Goal: Obtain resource: Download file/media

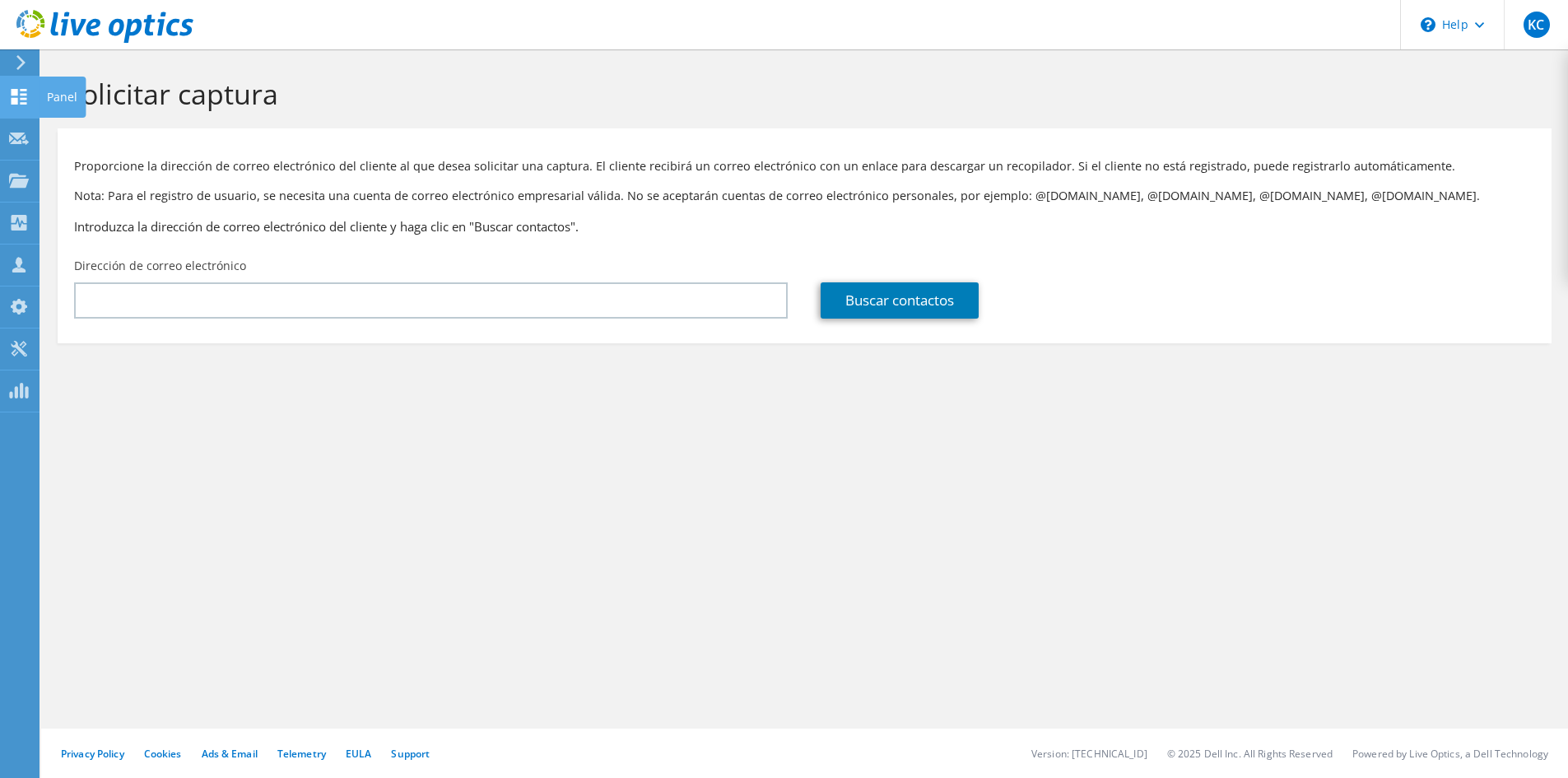
click at [16, 99] on use at bounding box center [20, 97] width 16 height 16
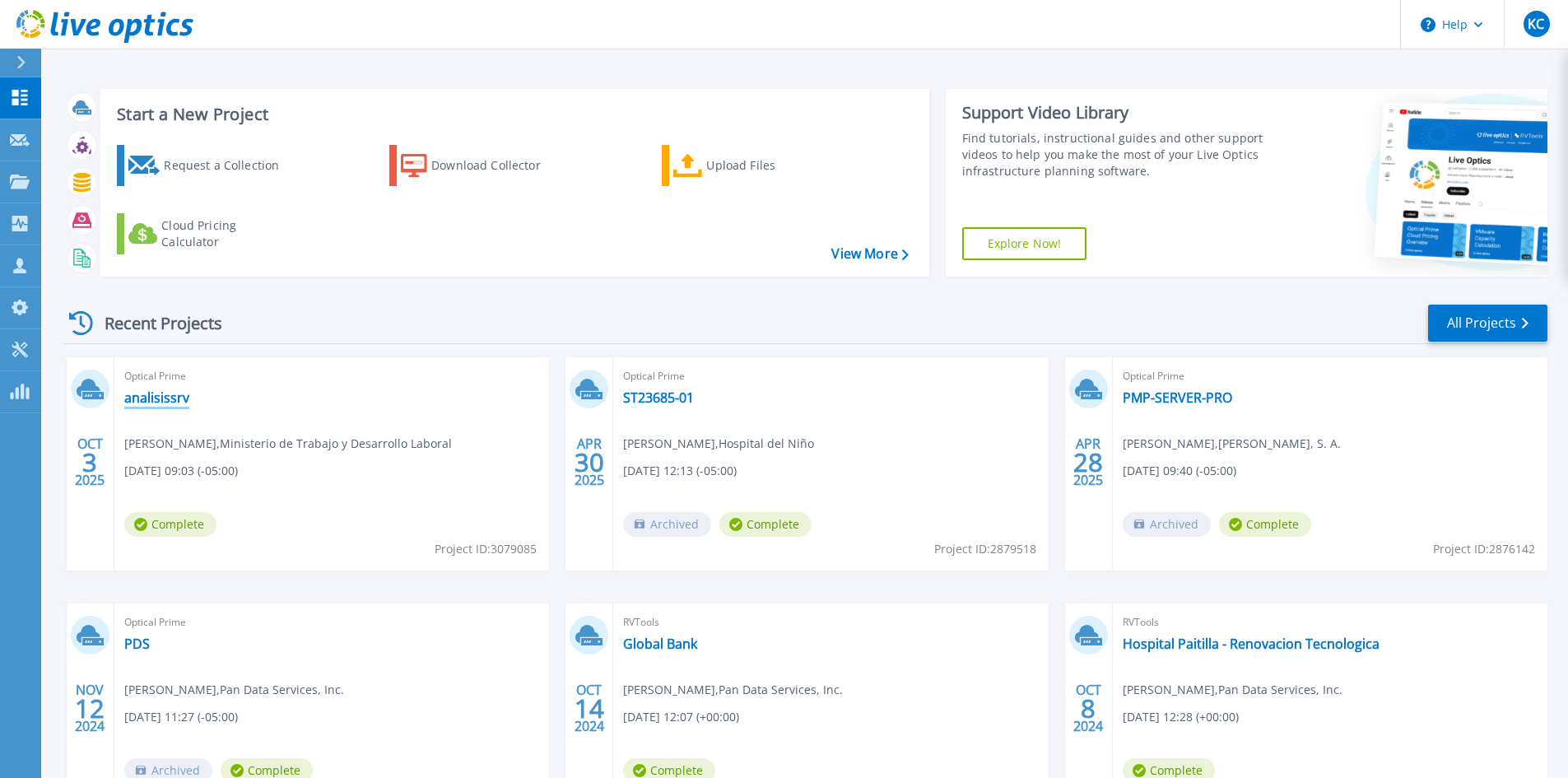
click at [160, 394] on link "analisissrv" at bounding box center [157, 397] width 65 height 17
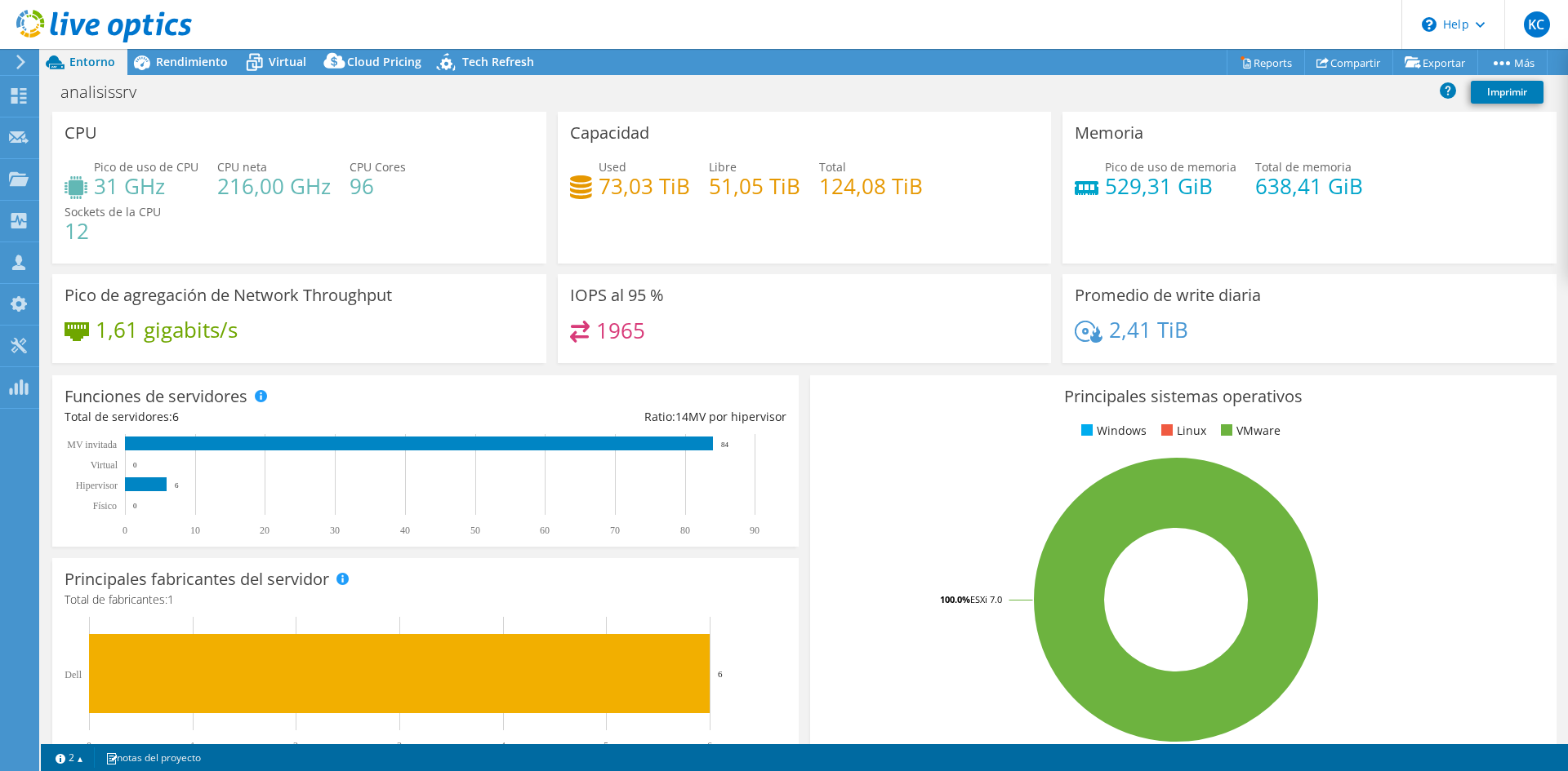
select select "USD"
click at [195, 64] on span "Rendimiento" at bounding box center [191, 62] width 72 height 16
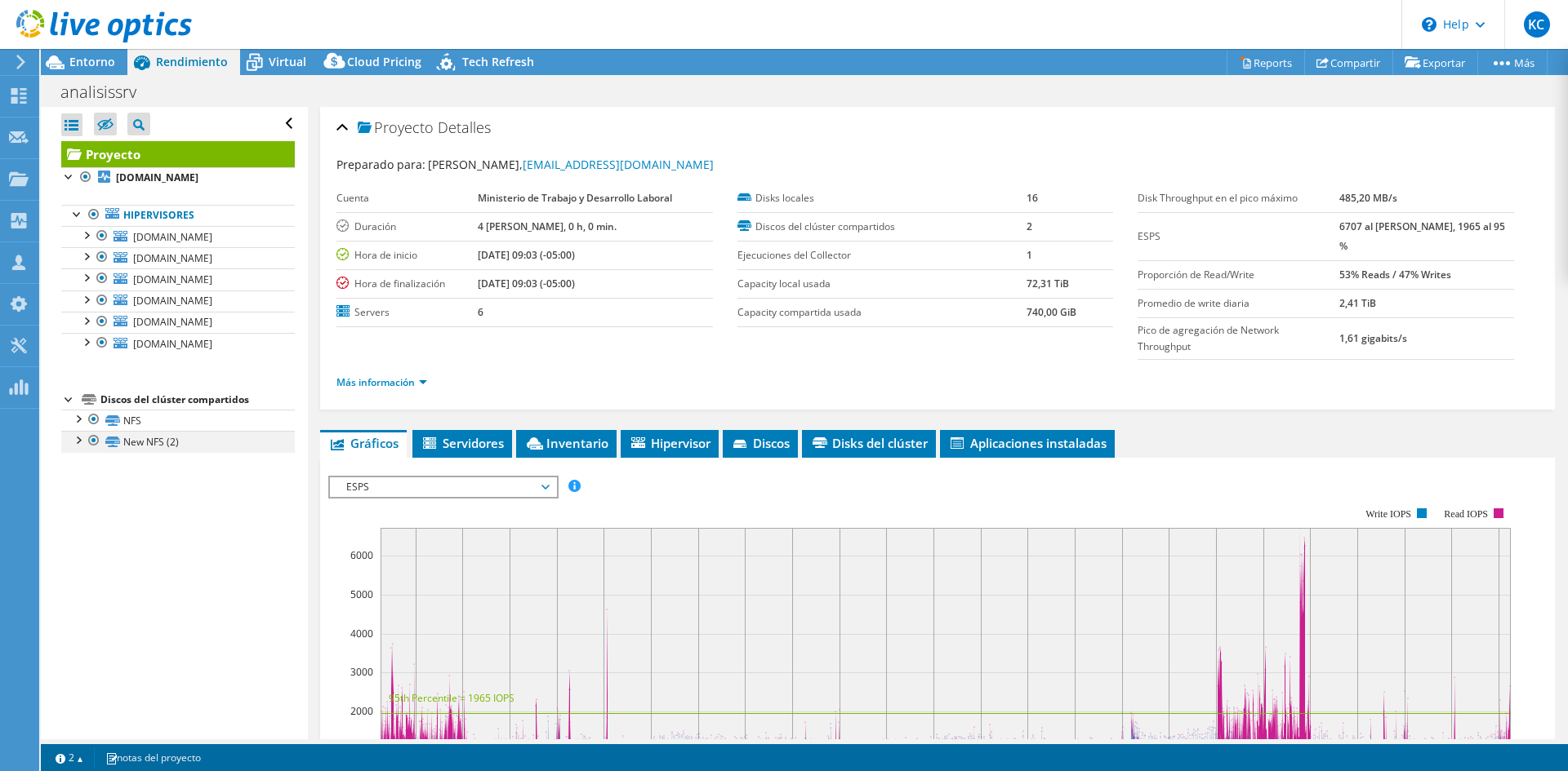
click at [74, 445] on div at bounding box center [77, 439] width 17 height 17
click at [82, 423] on div at bounding box center [77, 417] width 17 height 17
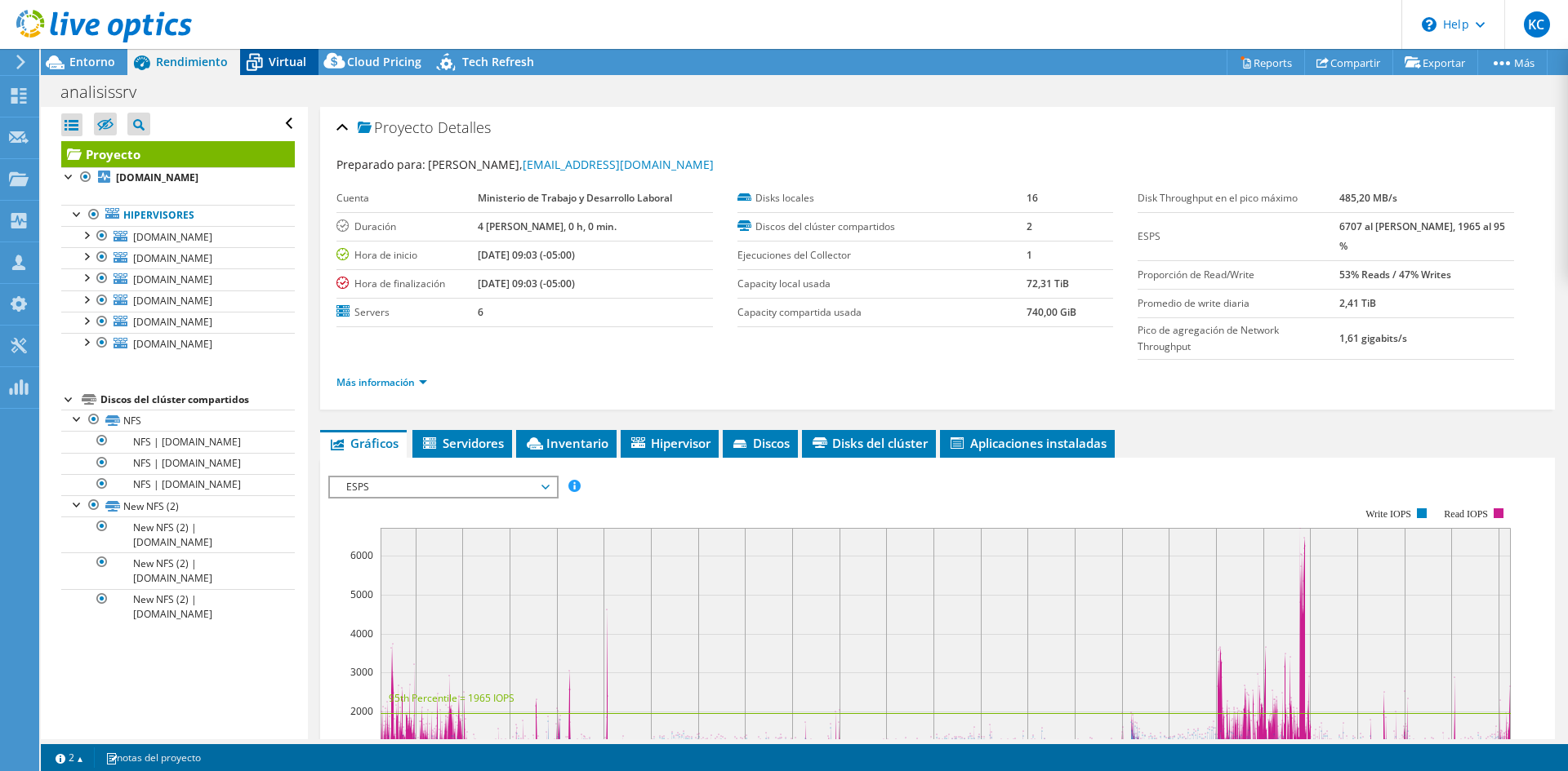
click at [269, 61] on span "Virtual" at bounding box center [287, 62] width 37 height 16
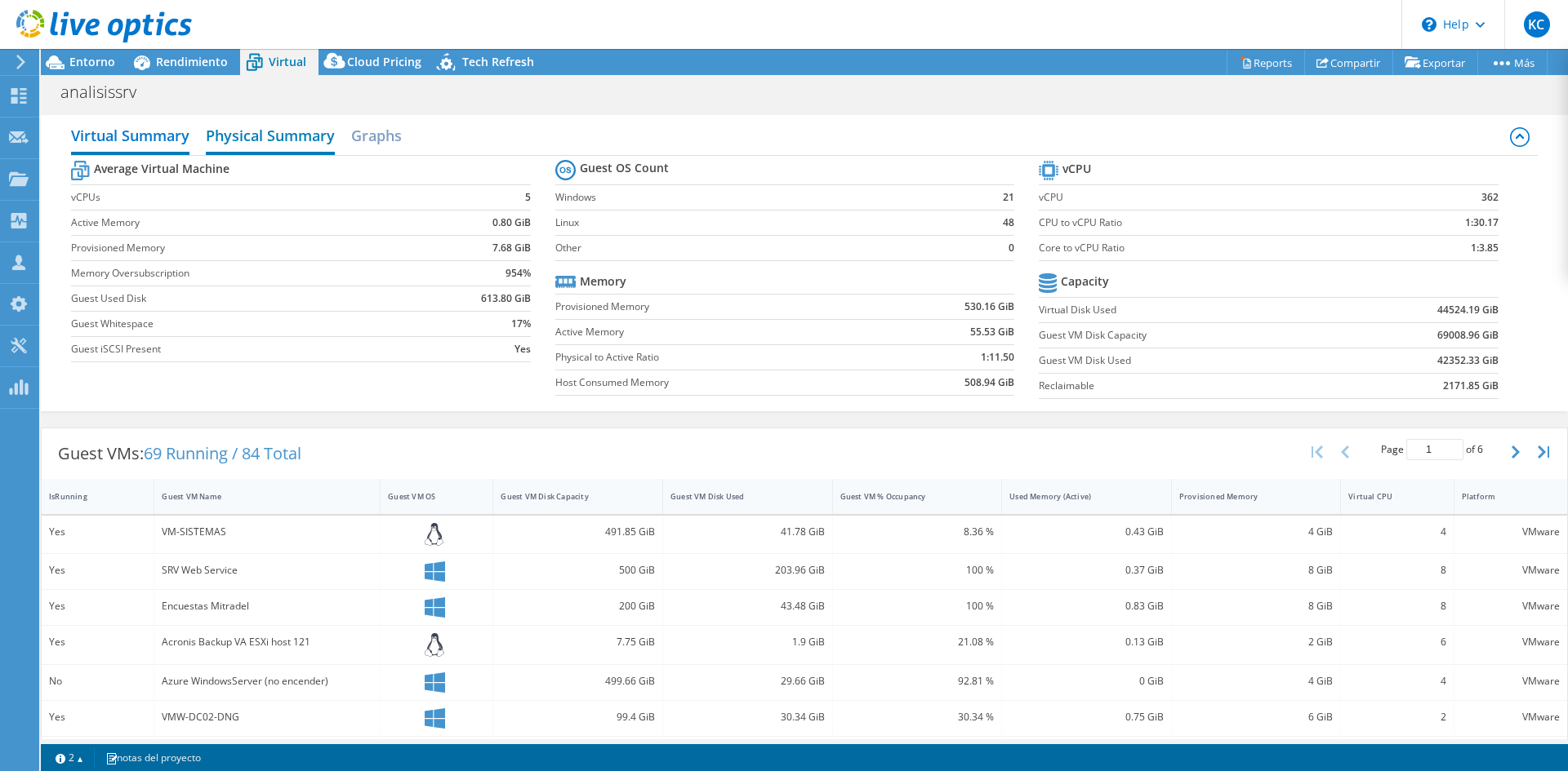
click at [265, 143] on h2 "Physical Summary" at bounding box center [270, 137] width 129 height 36
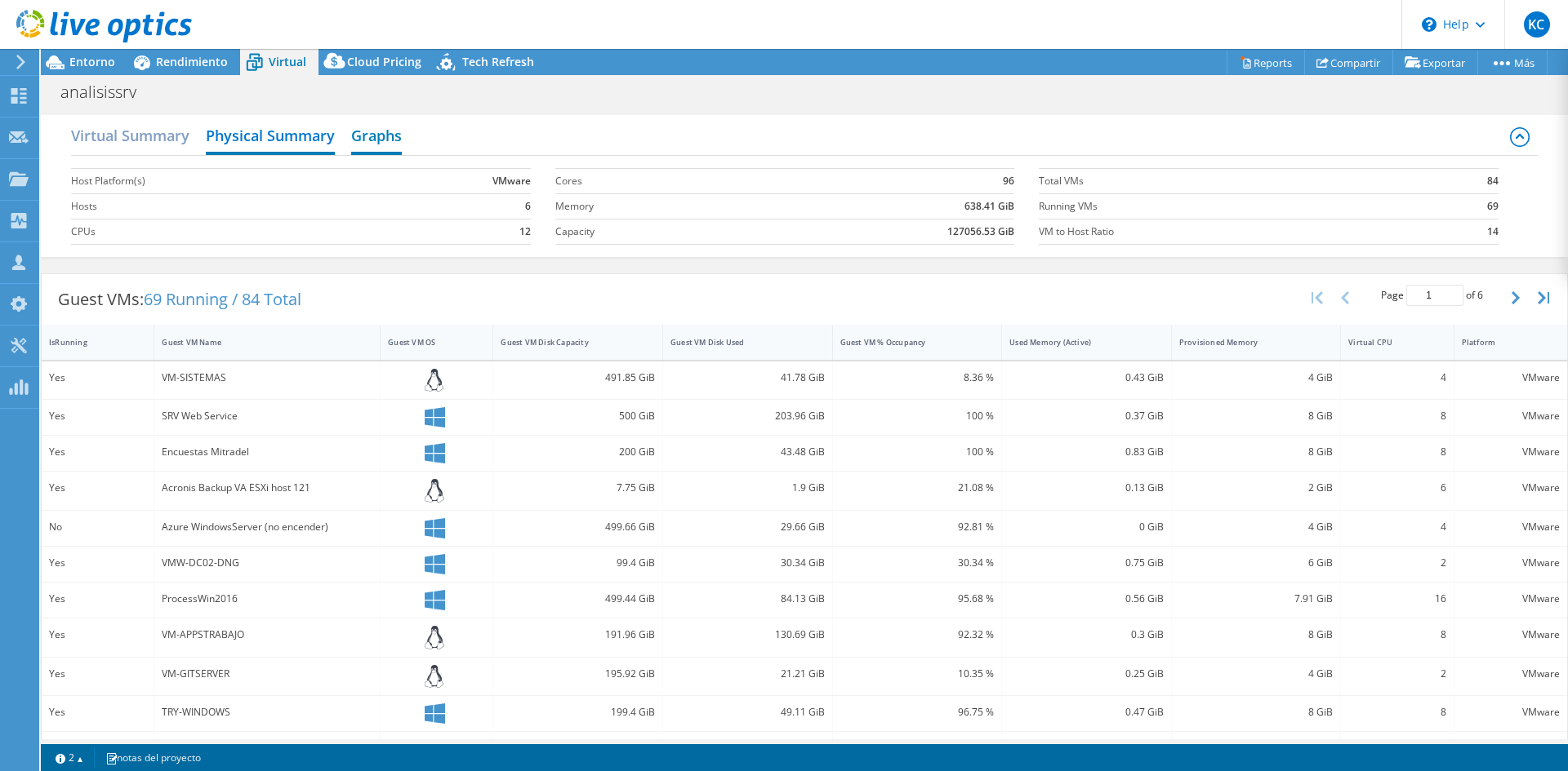
click at [392, 143] on h2 "Graphs" at bounding box center [376, 137] width 51 height 36
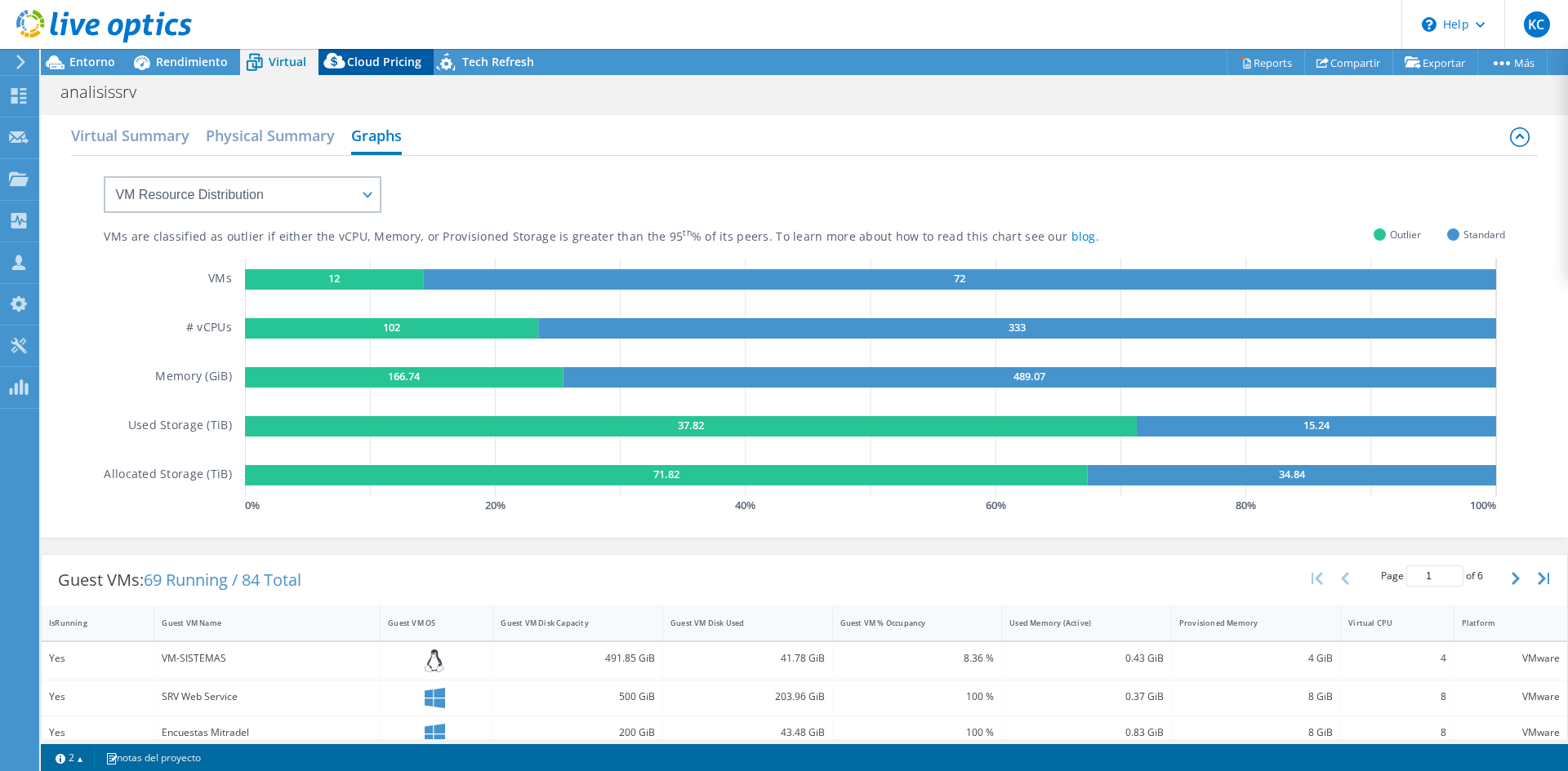
click at [384, 61] on span "Cloud Pricing" at bounding box center [384, 62] width 74 height 16
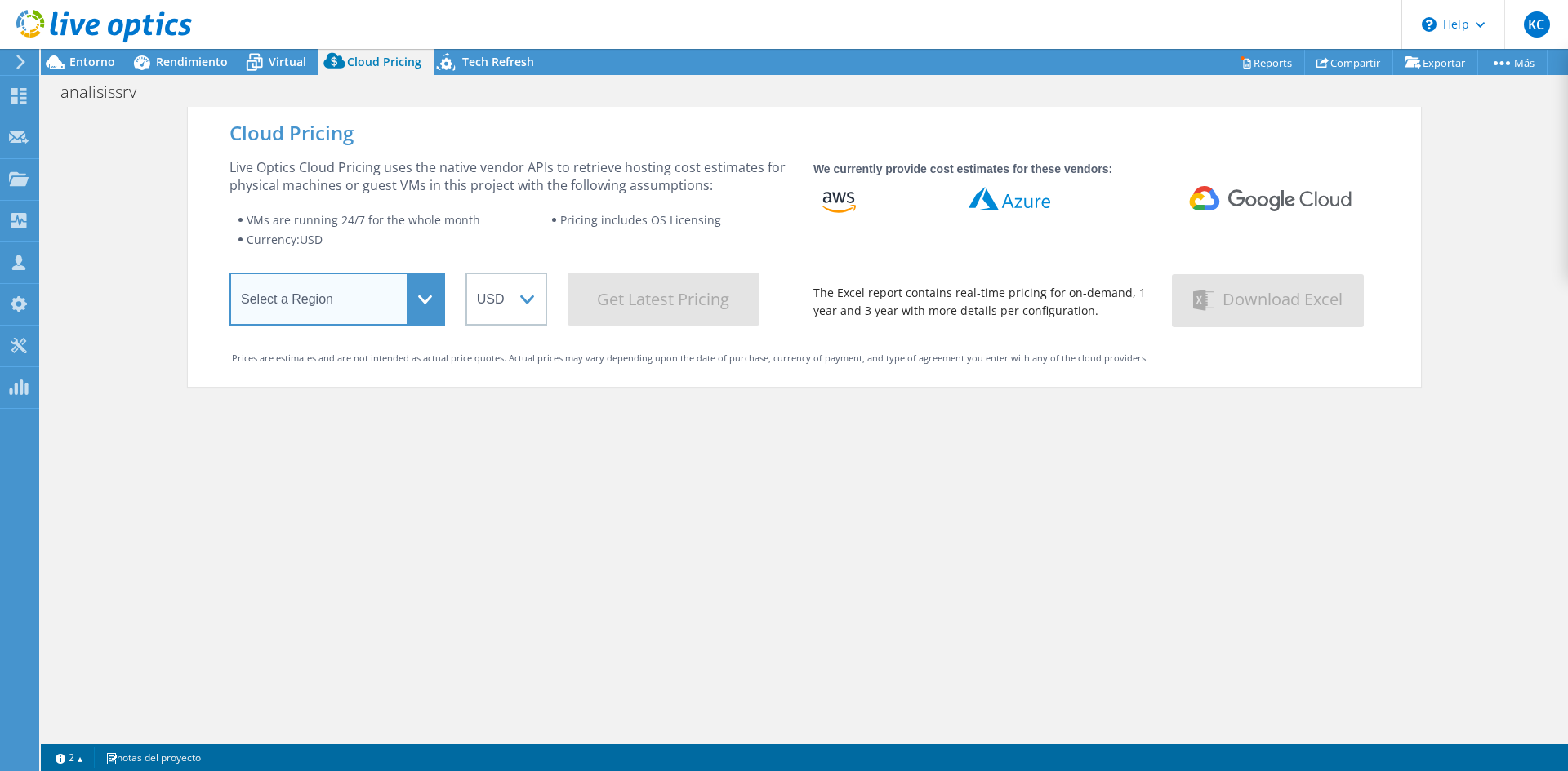
click at [414, 300] on select "Select a Region Asia Pacific (Hong Kong) Asia Pacific (Mumbai) Asia Pacific (Se…" at bounding box center [337, 299] width 216 height 53
select select "USEast"
click at [229, 276] on select "Select a Region Asia Pacific (Hong Kong) Asia Pacific (Mumbai) Asia Pacific (Se…" at bounding box center [337, 299] width 216 height 53
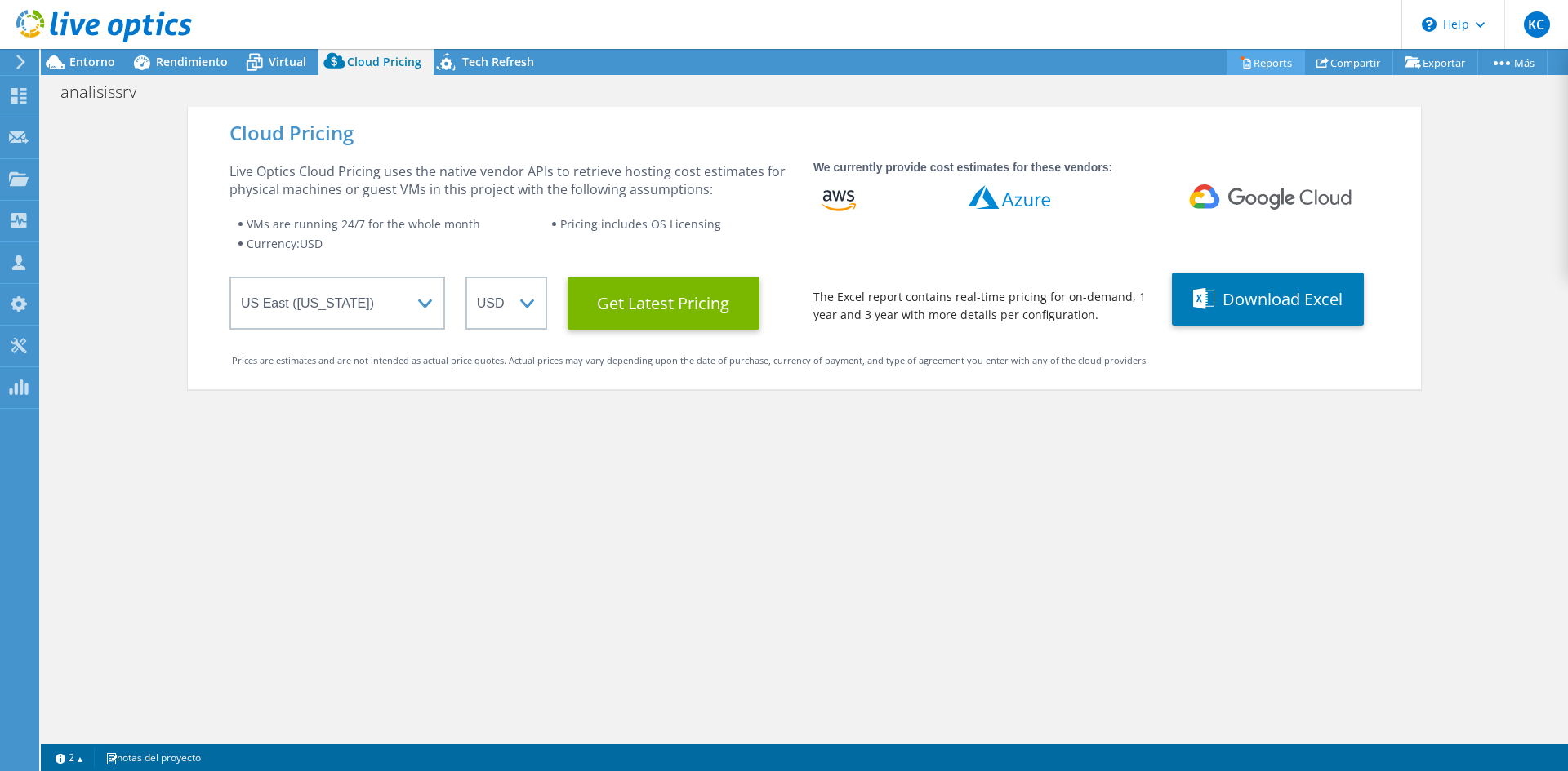
click at [1280, 58] on link "Reports" at bounding box center [1265, 63] width 78 height 25
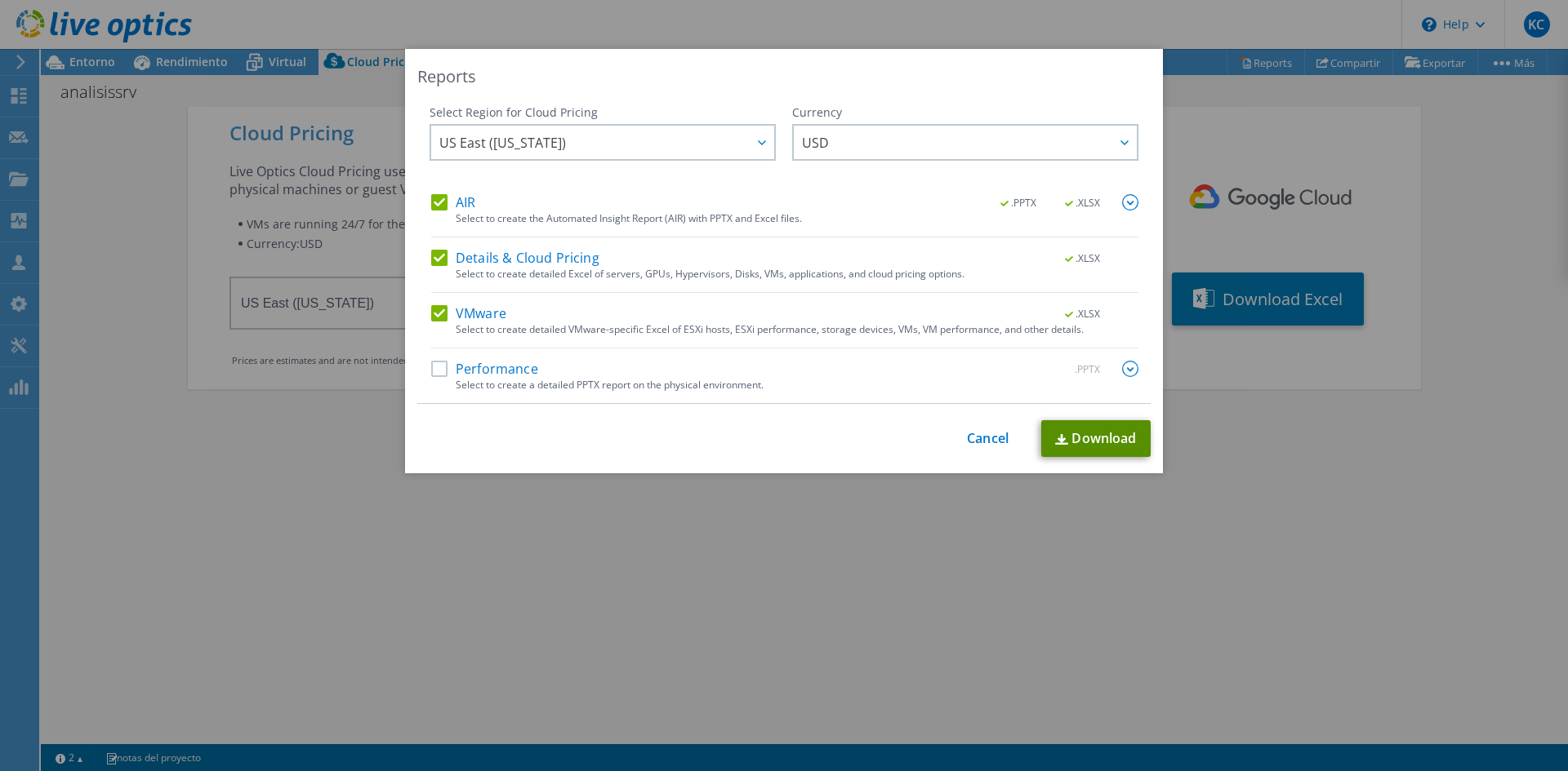
click at [1097, 435] on link "Download" at bounding box center [1096, 438] width 110 height 36
click at [438, 365] on label "Performance" at bounding box center [484, 368] width 107 height 17
click at [0, 0] on input "Performance" at bounding box center [0, 0] width 0 height 0
click at [1086, 439] on link "Download" at bounding box center [1096, 438] width 110 height 36
